Goal: Find specific page/section: Find specific page/section

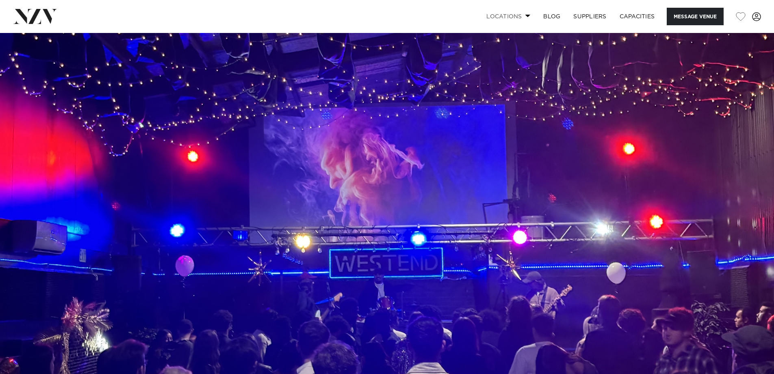
click at [514, 17] on link "Locations" at bounding box center [508, 16] width 57 height 17
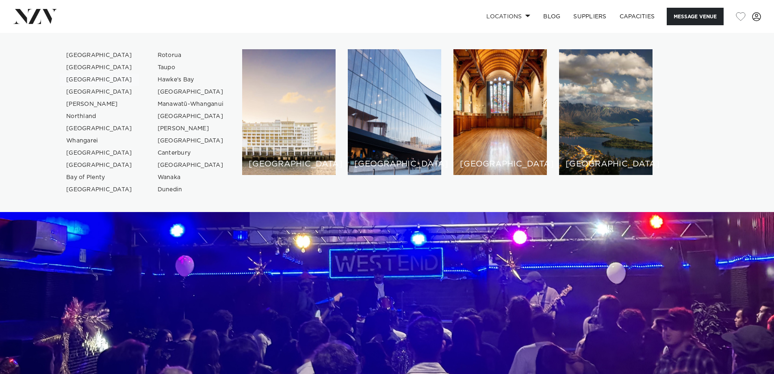
click at [83, 80] on link "[GEOGRAPHIC_DATA]" at bounding box center [99, 80] width 79 height 12
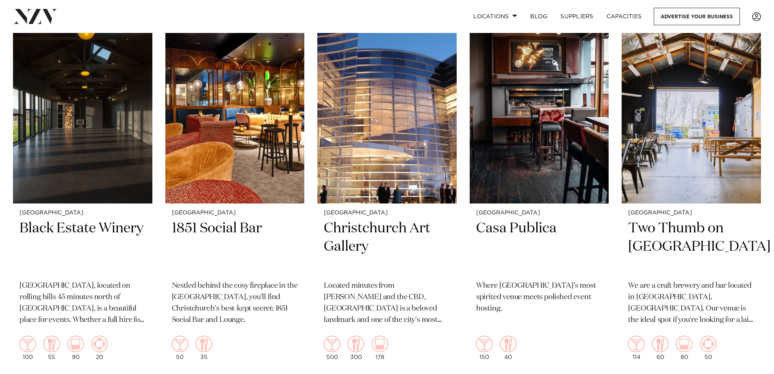
scroll to position [756, 0]
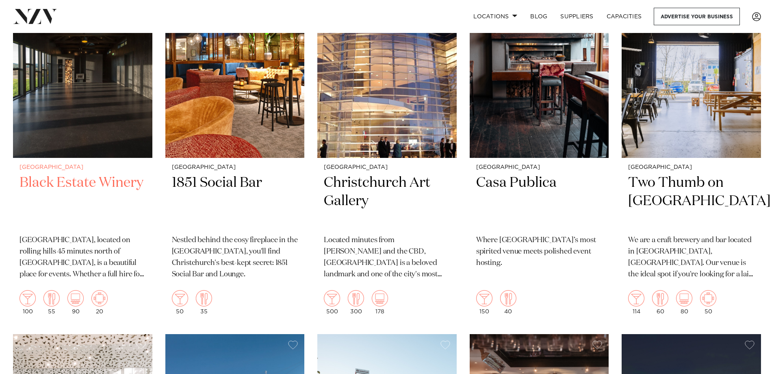
click at [93, 256] on p "[GEOGRAPHIC_DATA], located on rolling hills 45 minutes north of [GEOGRAPHIC_DAT…" at bounding box center [83, 258] width 126 height 46
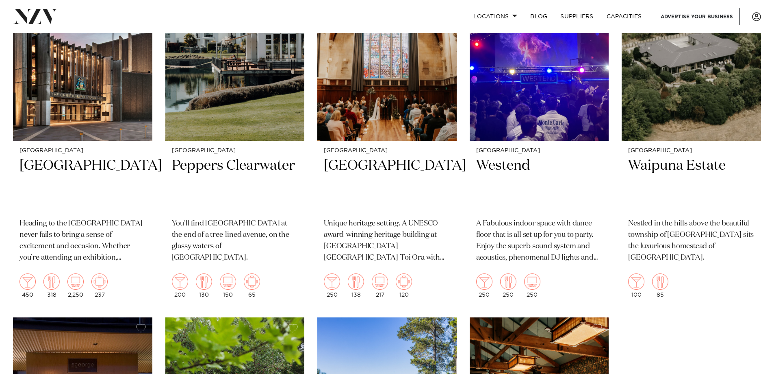
scroll to position [1834, 0]
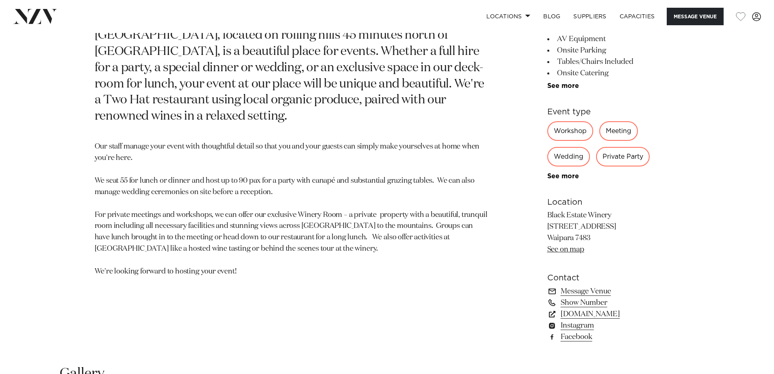
scroll to position [463, 0]
